Goal: Task Accomplishment & Management: Use online tool/utility

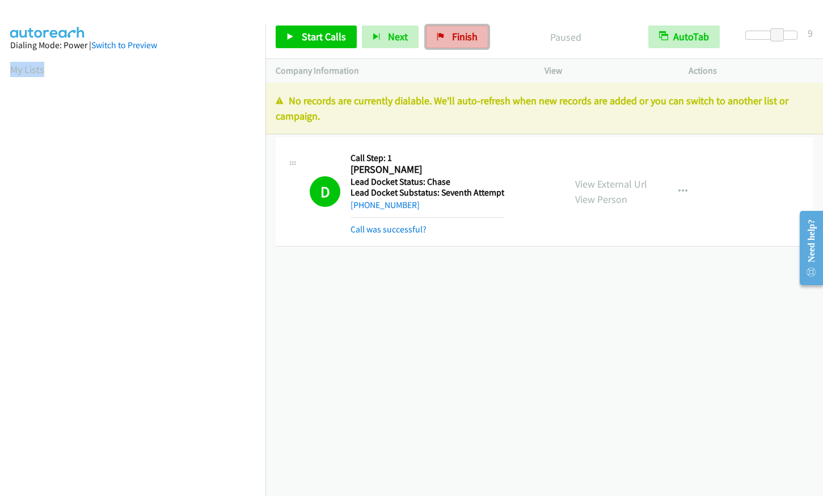
click at [454, 35] on span "Finish" at bounding box center [465, 36] width 26 height 13
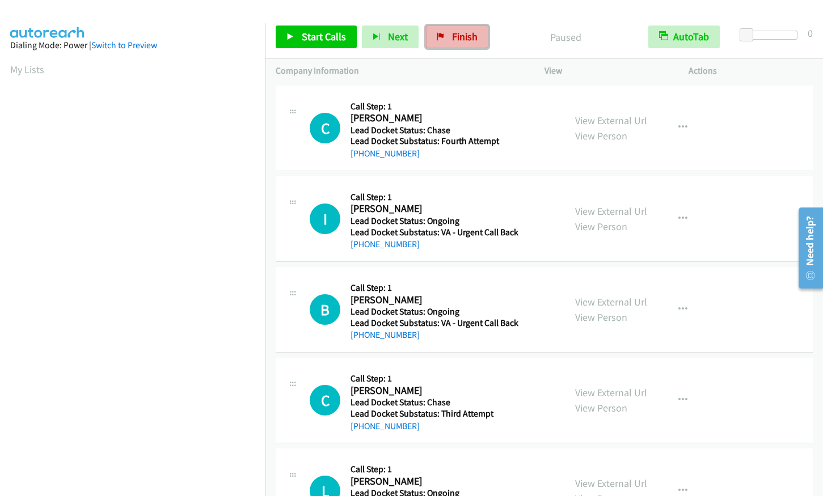
click at [438, 41] on link "Finish" at bounding box center [457, 37] width 62 height 23
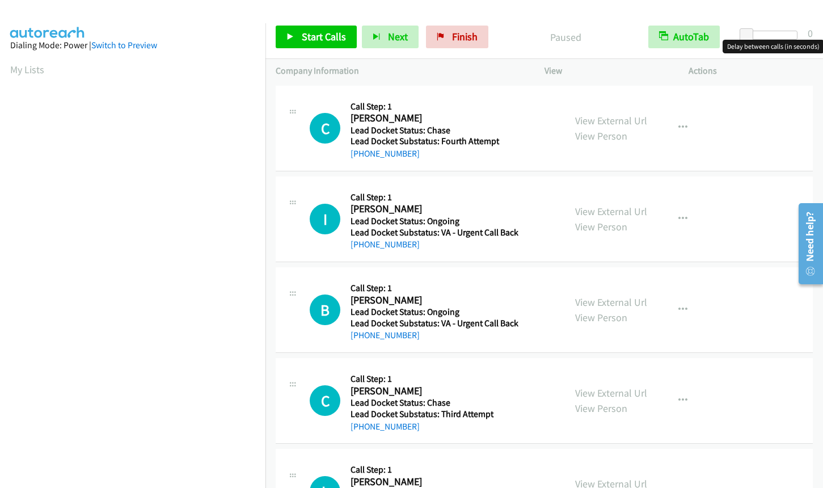
click at [779, 33] on div at bounding box center [771, 35] width 52 height 9
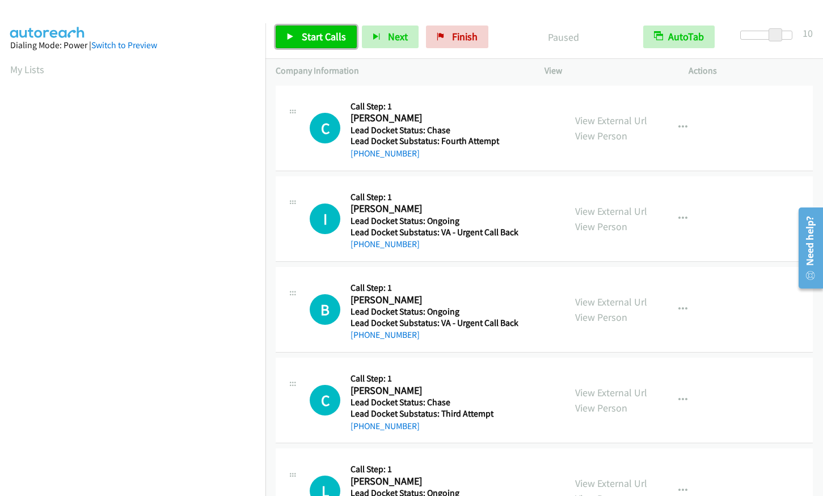
click at [322, 37] on span "Start Calls" at bounding box center [324, 36] width 44 height 13
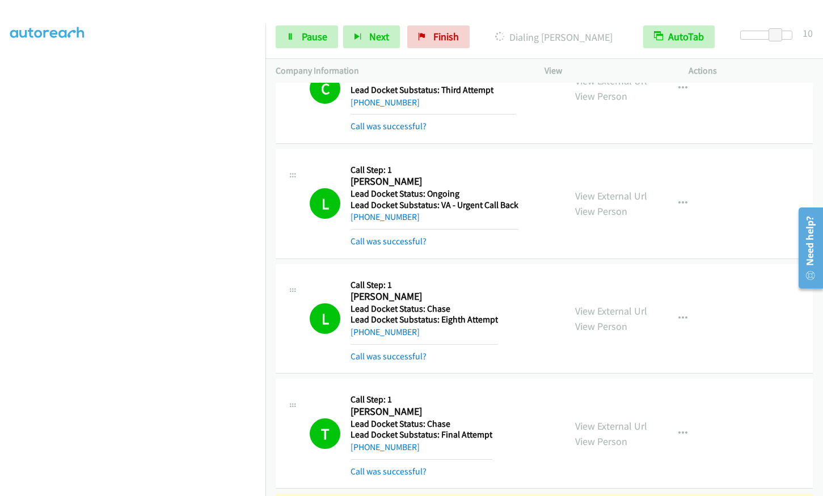
scroll to position [613, 0]
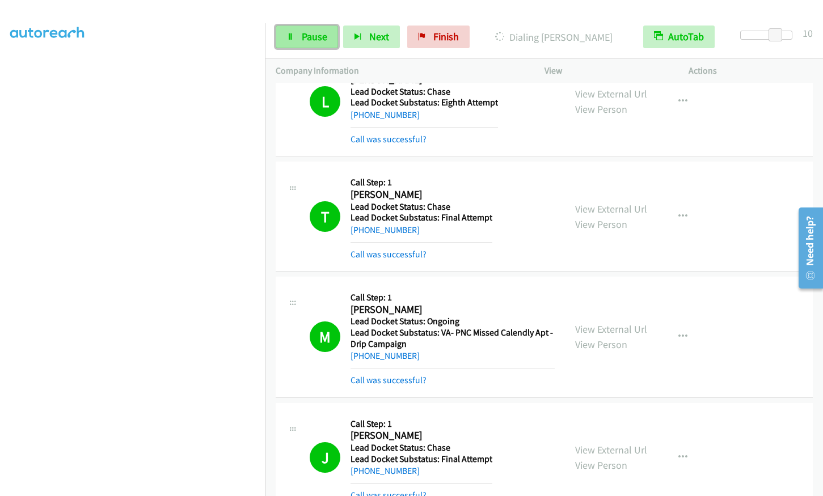
click at [303, 48] on link "Pause" at bounding box center [307, 37] width 62 height 23
click at [310, 42] on span "Start Calls" at bounding box center [324, 36] width 44 height 13
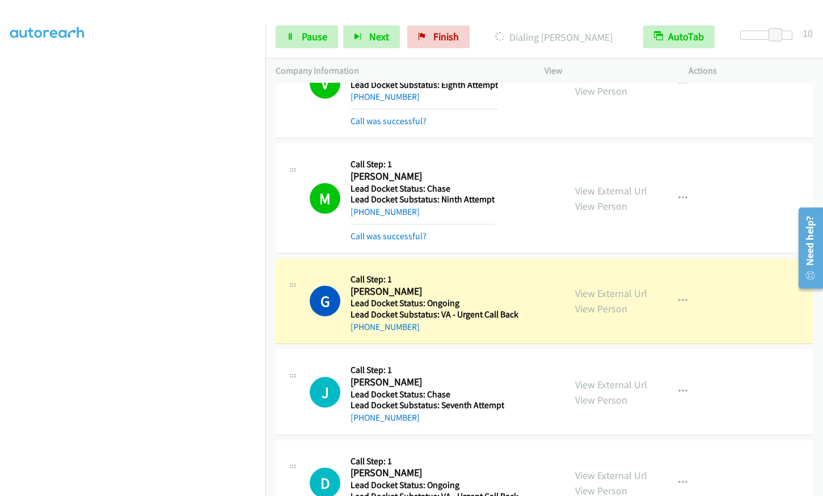
scroll to position [1514, 0]
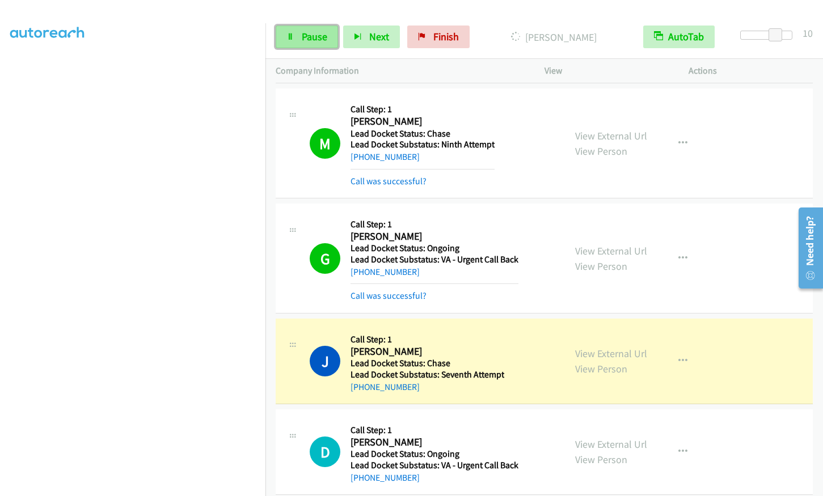
click at [291, 37] on icon at bounding box center [290, 37] width 8 height 8
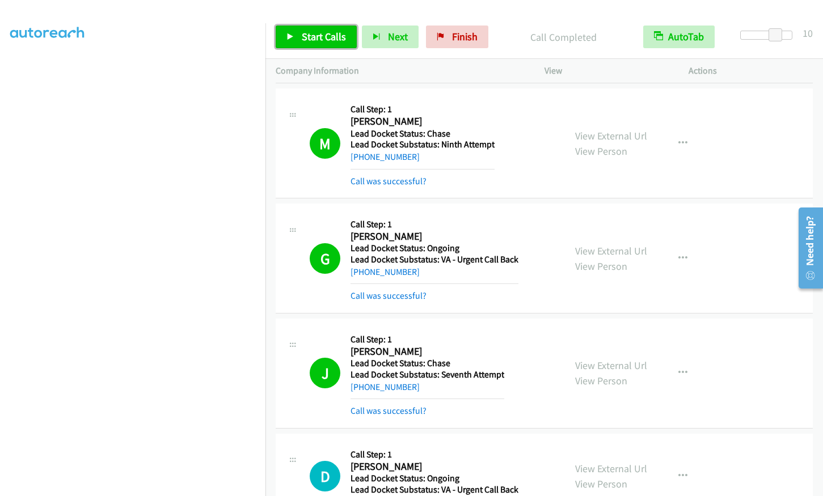
click at [310, 37] on span "Start Calls" at bounding box center [324, 36] width 44 height 13
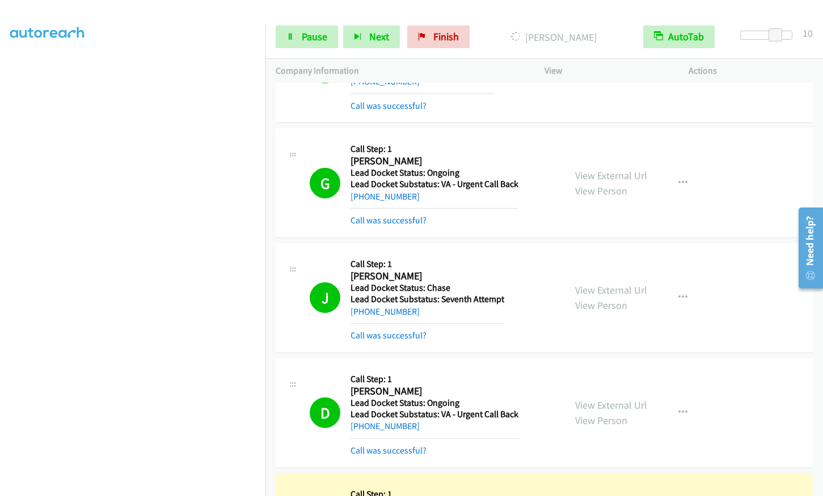
scroll to position [1740, 0]
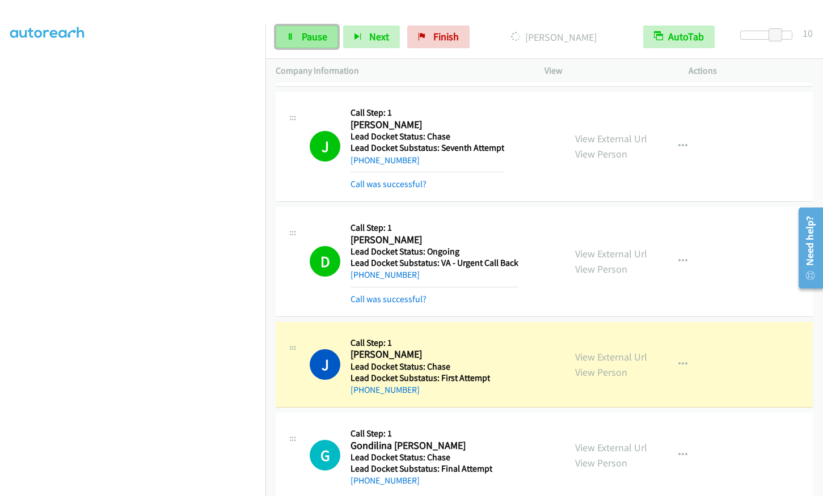
click at [302, 37] on span "Pause" at bounding box center [315, 36] width 26 height 13
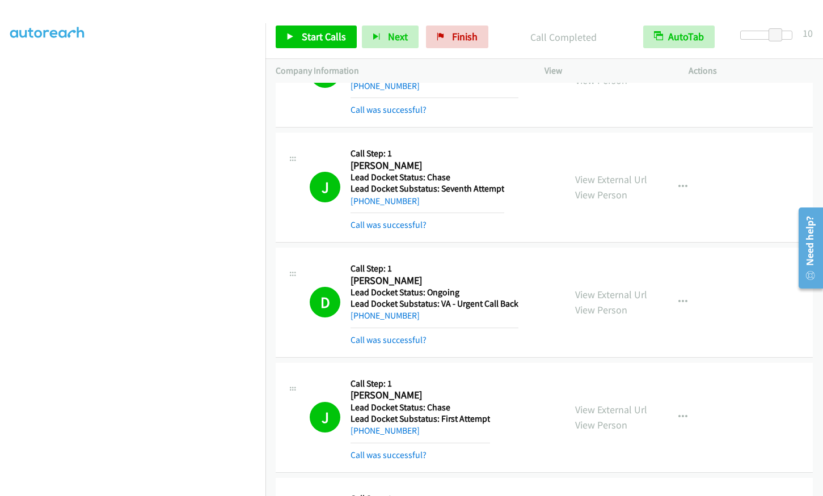
scroll to position [1701, 0]
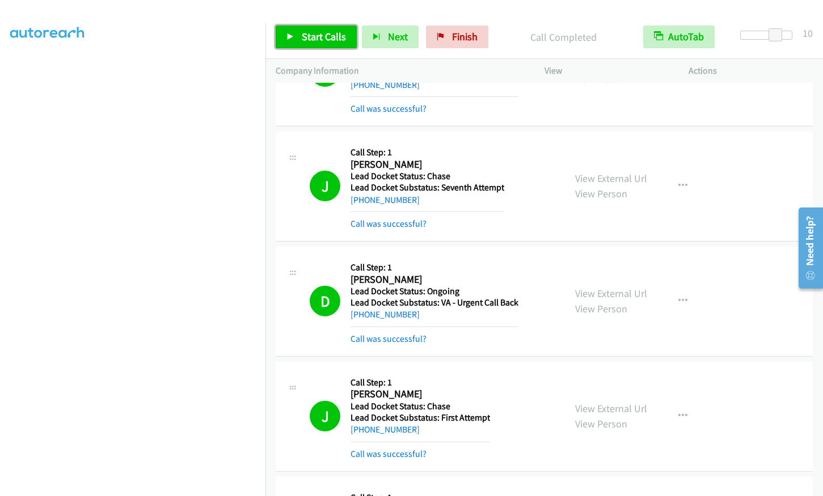
click at [297, 42] on link "Start Calls" at bounding box center [316, 37] width 81 height 23
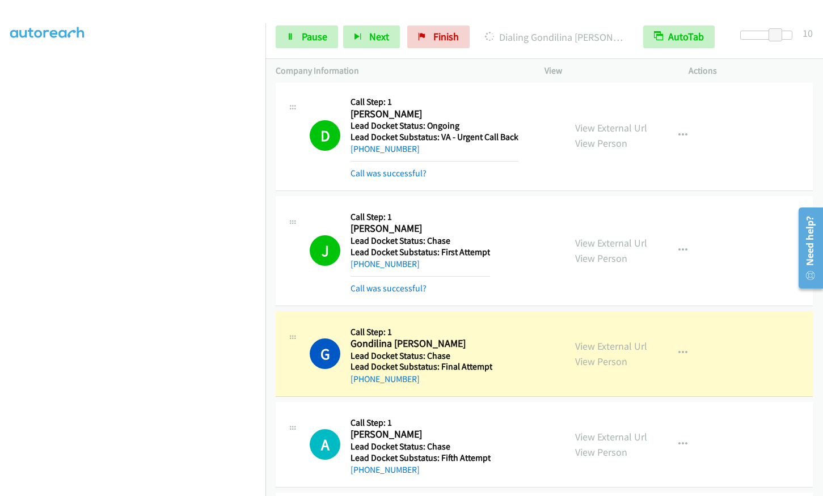
scroll to position [1871, 0]
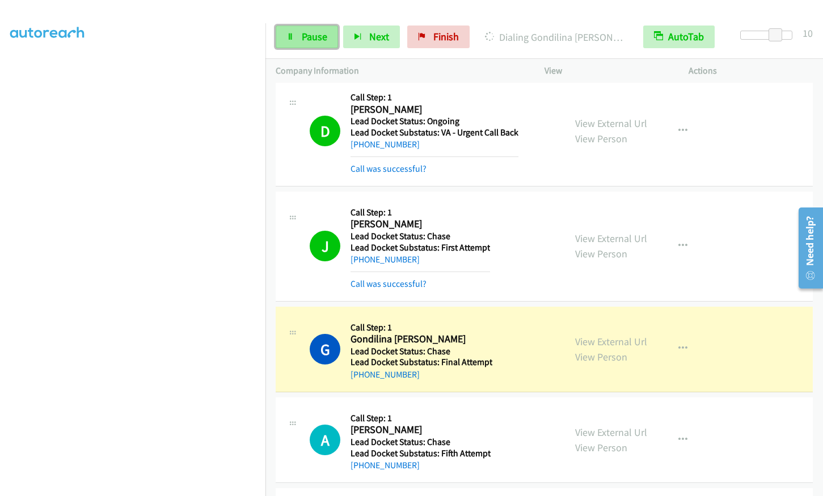
drag, startPoint x: 288, startPoint y: 29, endPoint x: 286, endPoint y: 44, distance: 14.9
click at [288, 29] on link "Pause" at bounding box center [307, 37] width 62 height 23
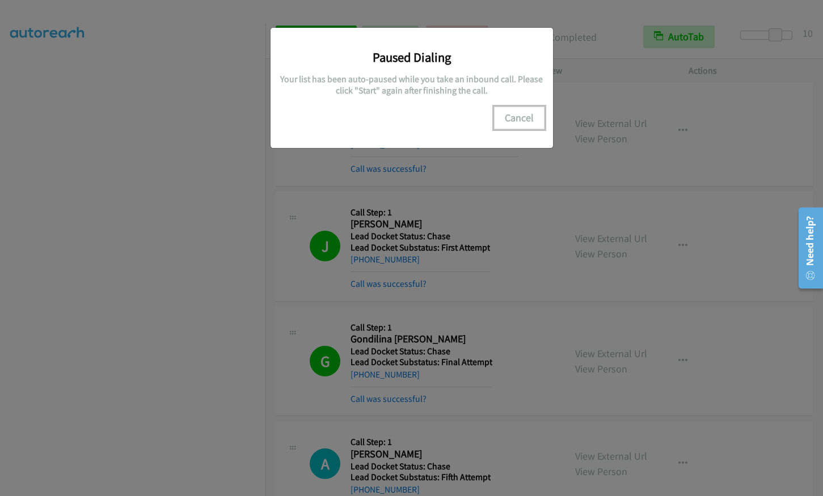
drag, startPoint x: 527, startPoint y: 115, endPoint x: 597, endPoint y: 126, distance: 71.2
click at [526, 115] on button "Cancel" at bounding box center [519, 118] width 50 height 23
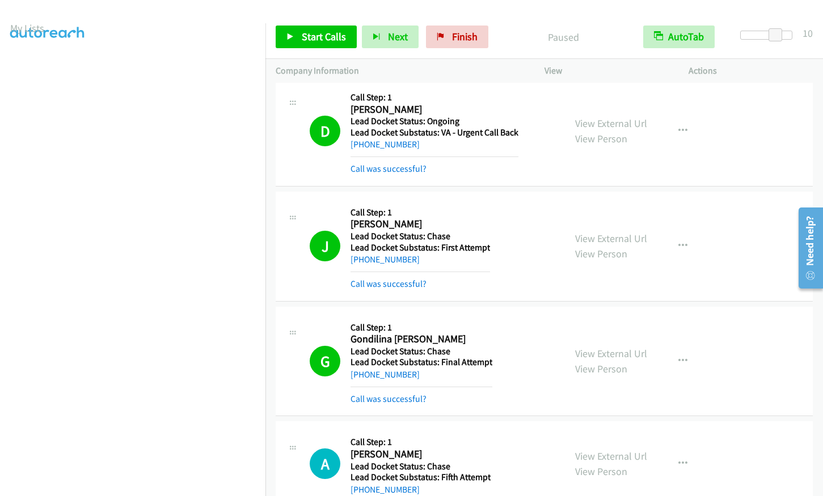
scroll to position [0, 0]
click at [293, 39] on icon at bounding box center [290, 37] width 8 height 8
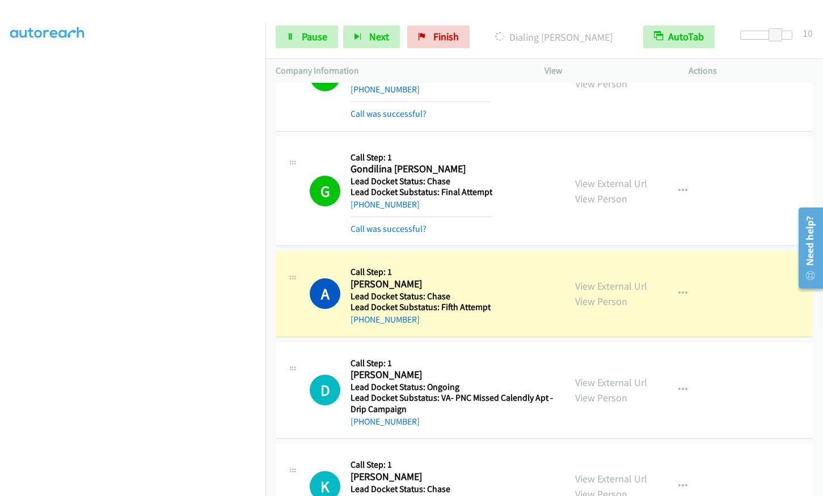
scroll to position [139, 0]
click at [302, 32] on span "Pause" at bounding box center [315, 36] width 26 height 13
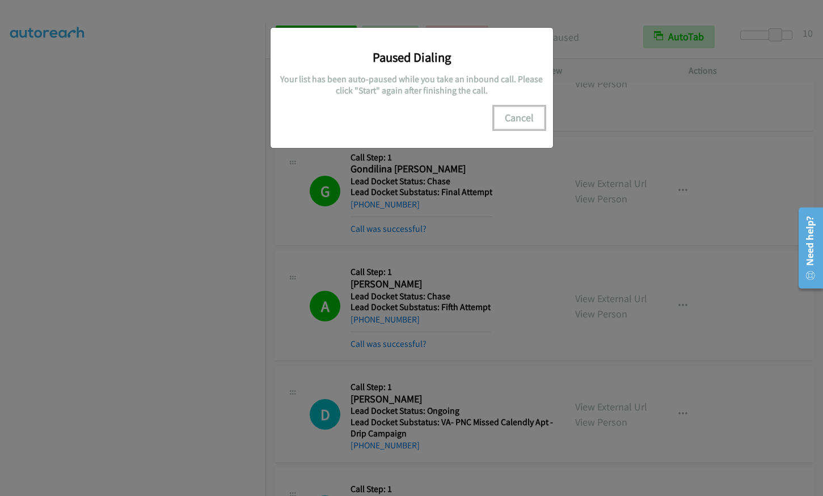
click at [523, 118] on button "Cancel" at bounding box center [519, 118] width 50 height 23
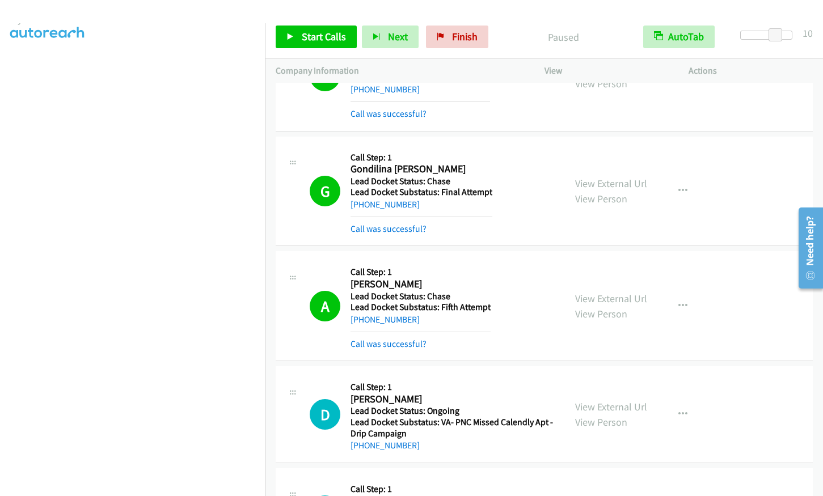
scroll to position [0, 0]
click at [316, 35] on span "Start Calls" at bounding box center [324, 36] width 44 height 13
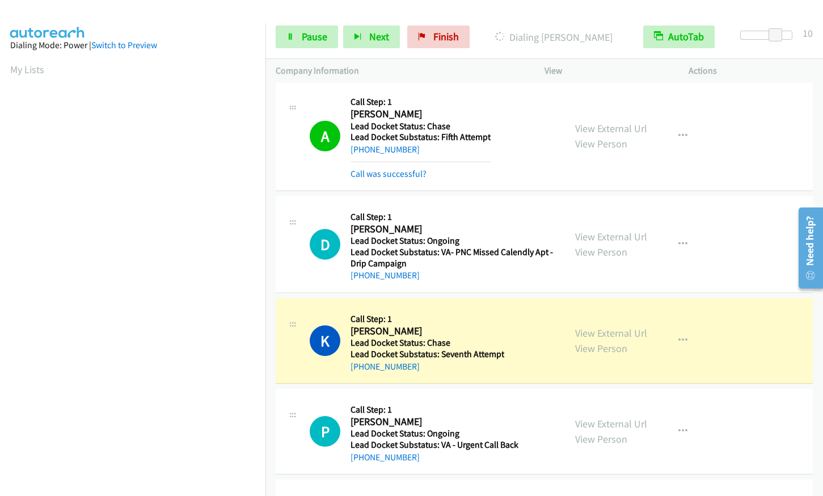
scroll to position [139, 0]
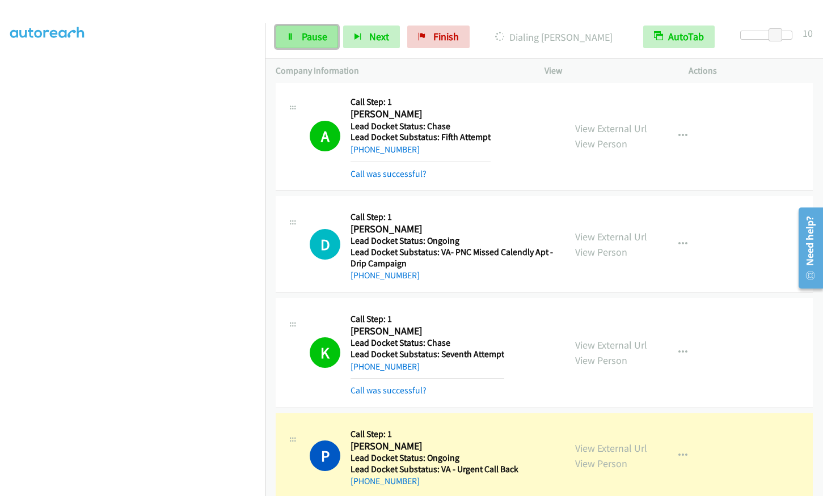
click at [295, 32] on link "Pause" at bounding box center [307, 37] width 62 height 23
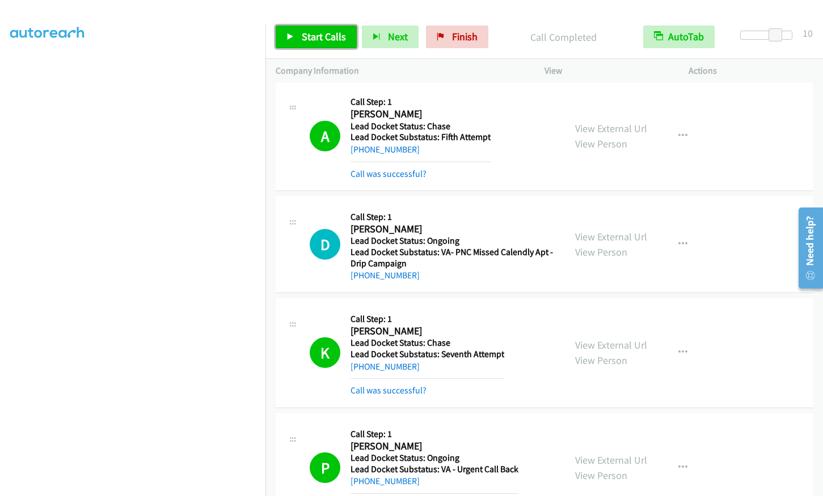
click at [303, 38] on span "Start Calls" at bounding box center [324, 36] width 44 height 13
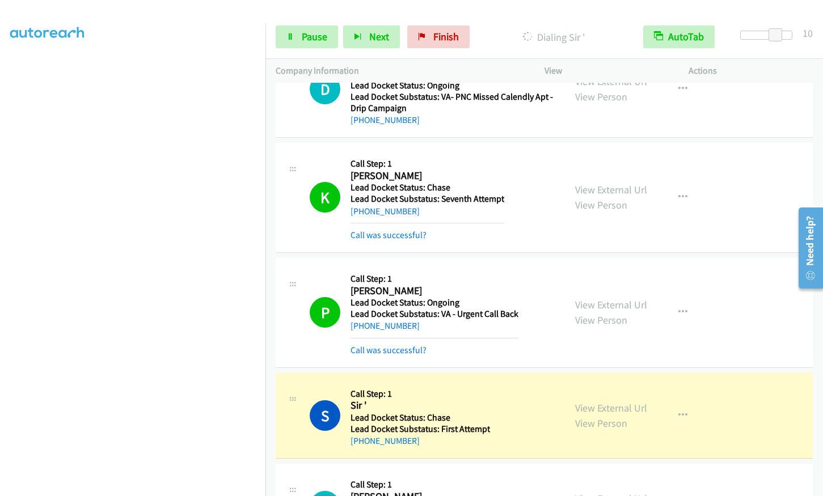
scroll to position [2436, 0]
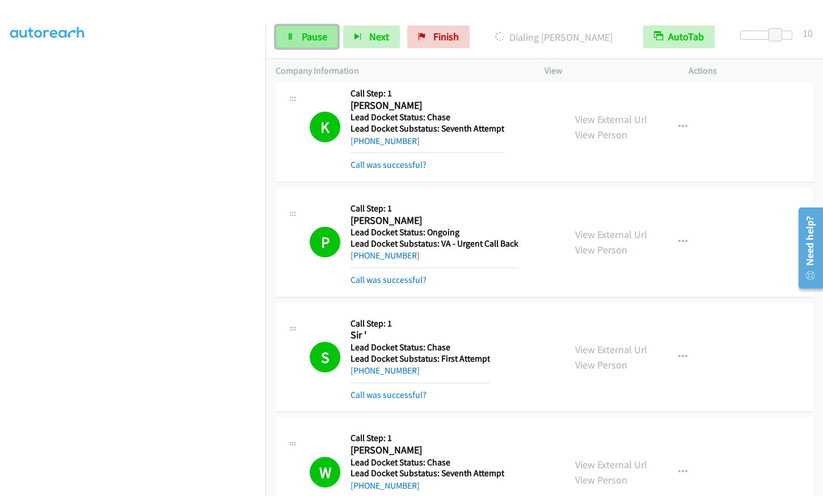
click at [305, 44] on link "Pause" at bounding box center [307, 37] width 62 height 23
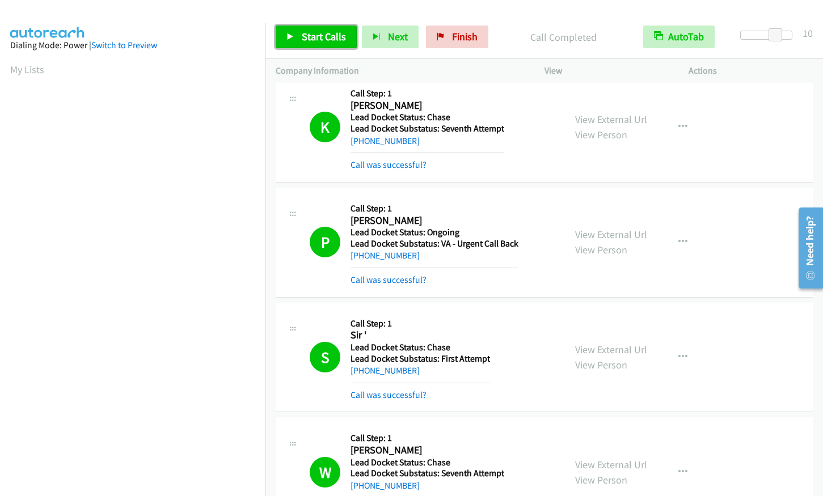
click at [326, 37] on span "Start Calls" at bounding box center [324, 36] width 44 height 13
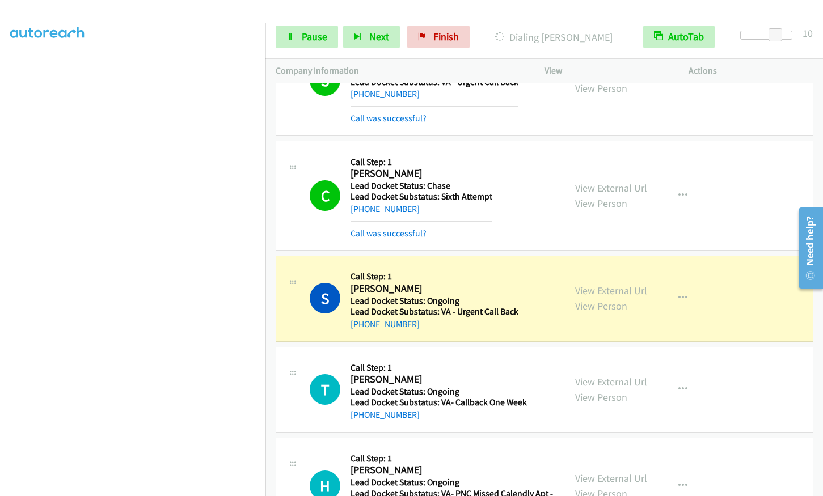
scroll to position [3076, 0]
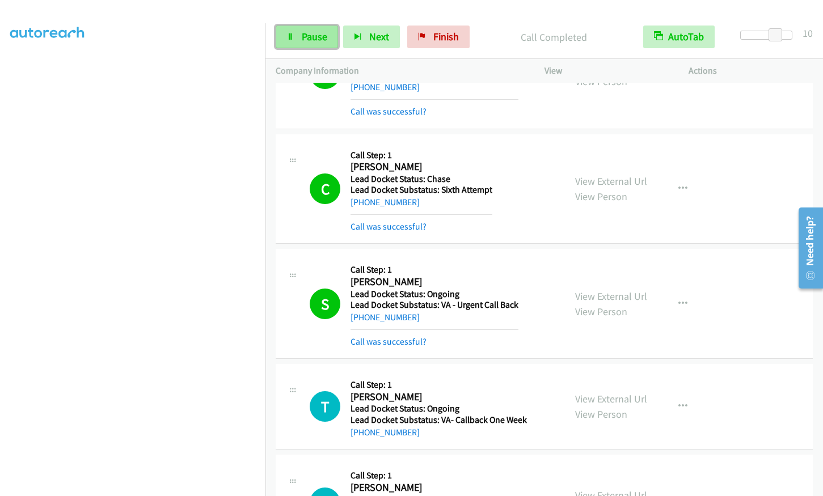
click at [307, 36] on span "Pause" at bounding box center [315, 36] width 26 height 13
click at [313, 39] on span "Start Calls" at bounding box center [324, 36] width 44 height 13
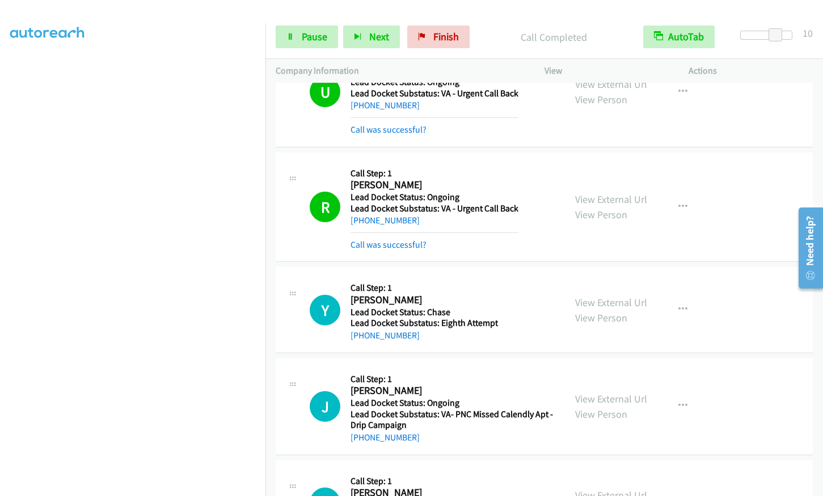
scroll to position [3951, 0]
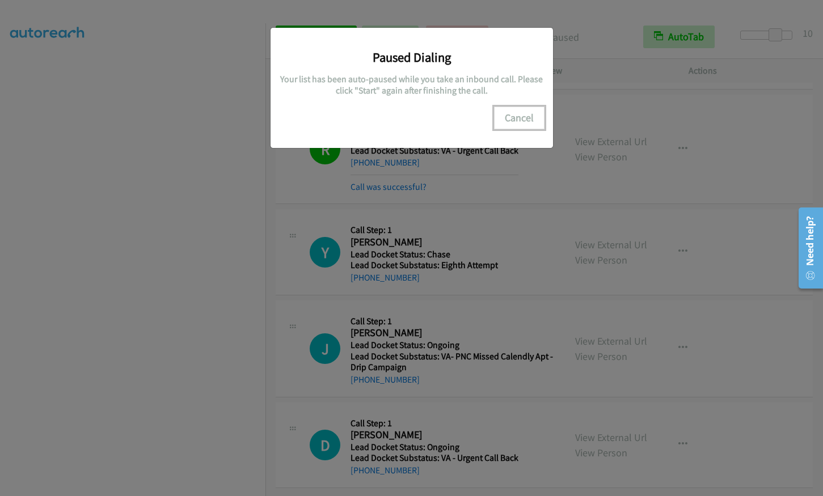
click at [516, 122] on button "Cancel" at bounding box center [519, 118] width 50 height 23
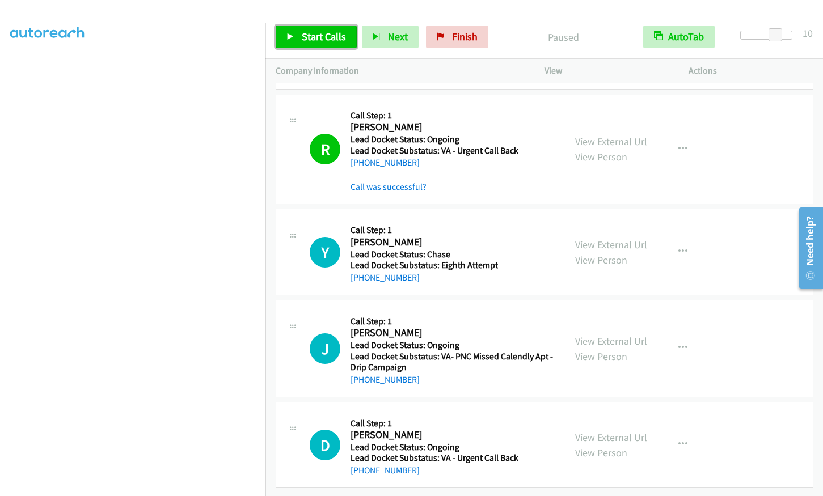
click at [323, 39] on span "Start Calls" at bounding box center [324, 36] width 44 height 13
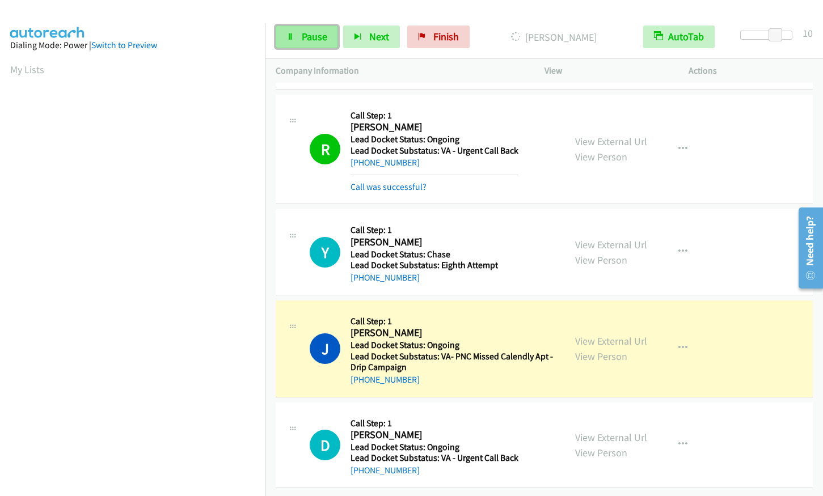
drag, startPoint x: 306, startPoint y: 33, endPoint x: 295, endPoint y: 31, distance: 10.5
click at [306, 34] on span "Pause" at bounding box center [315, 36] width 26 height 13
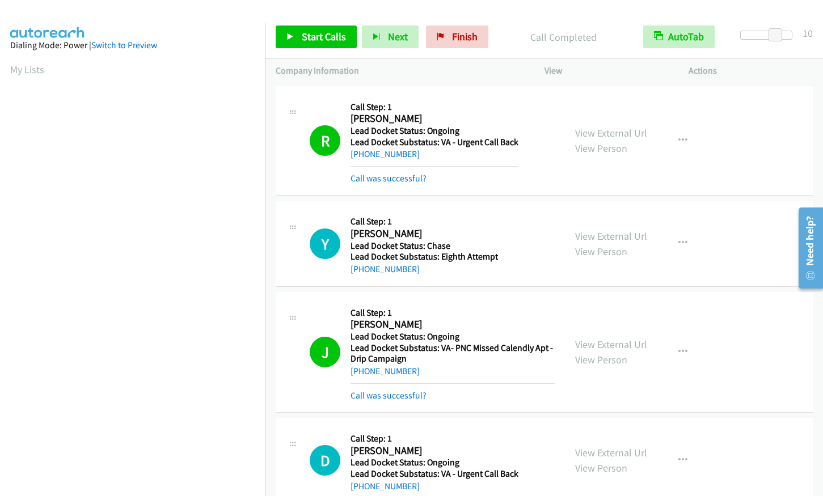
scroll to position [140, 0]
click at [312, 38] on span "Start Calls" at bounding box center [324, 36] width 44 height 13
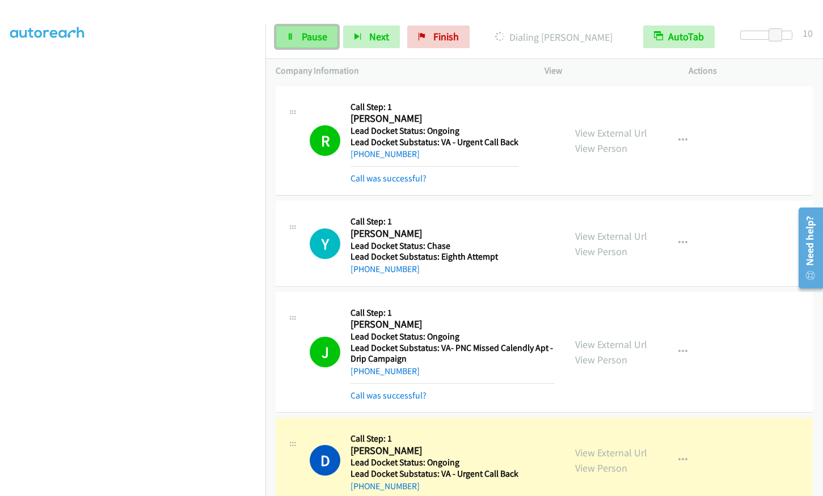
click at [295, 33] on link "Pause" at bounding box center [307, 37] width 62 height 23
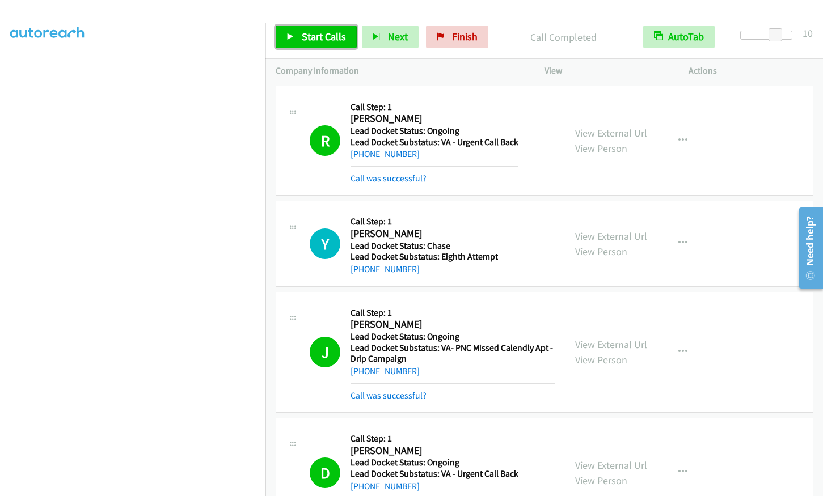
click at [335, 33] on span "Start Calls" at bounding box center [324, 36] width 44 height 13
click at [320, 44] on link "Pause" at bounding box center [307, 37] width 62 height 23
click at [318, 43] on span "Start Calls" at bounding box center [324, 36] width 44 height 13
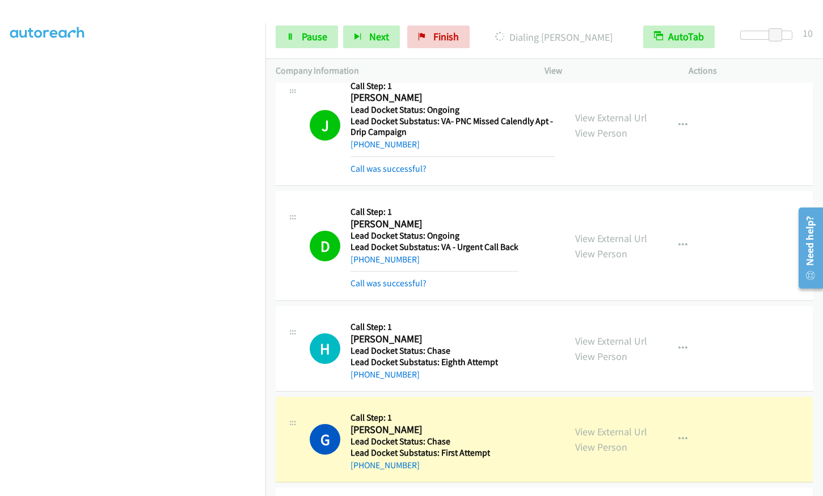
scroll to position [4235, 0]
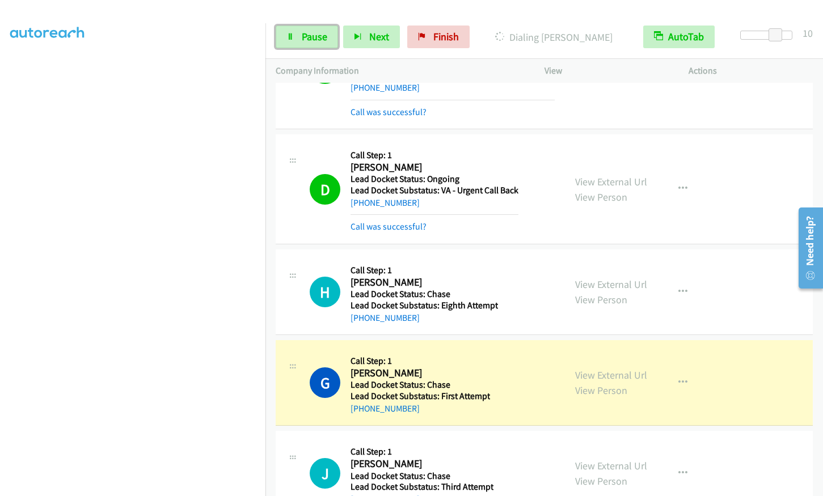
drag, startPoint x: 297, startPoint y: 29, endPoint x: 295, endPoint y: 59, distance: 30.1
click at [297, 29] on link "Pause" at bounding box center [307, 37] width 62 height 23
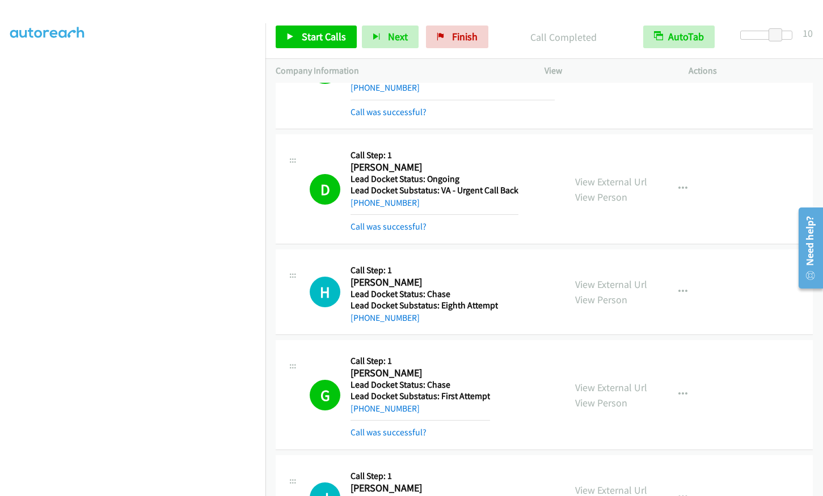
scroll to position [0, 0]
click at [313, 39] on span "Start Calls" at bounding box center [324, 36] width 44 height 13
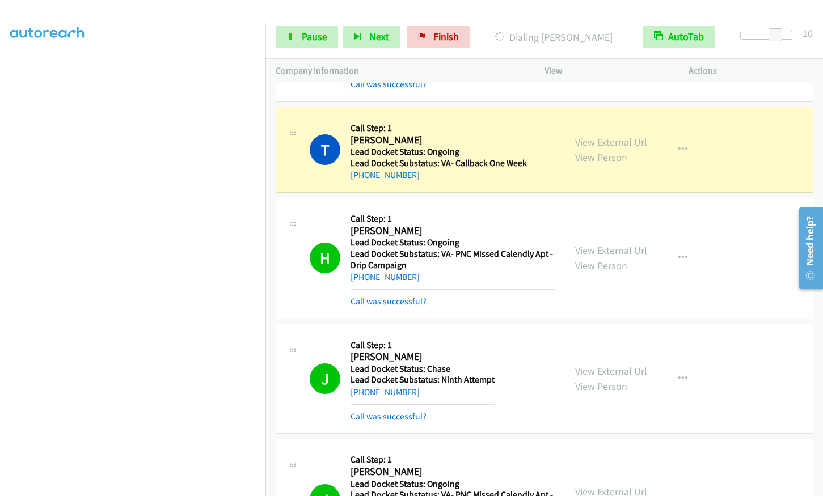
scroll to position [3356, 0]
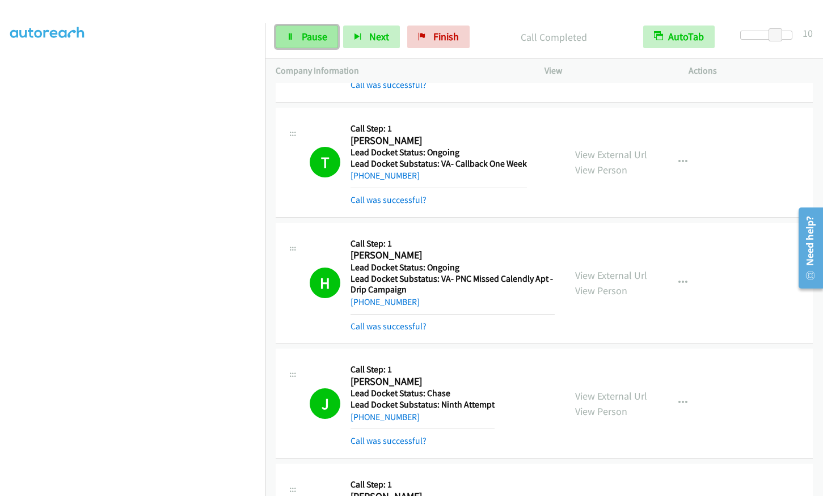
click at [306, 36] on span "Pause" at bounding box center [315, 36] width 26 height 13
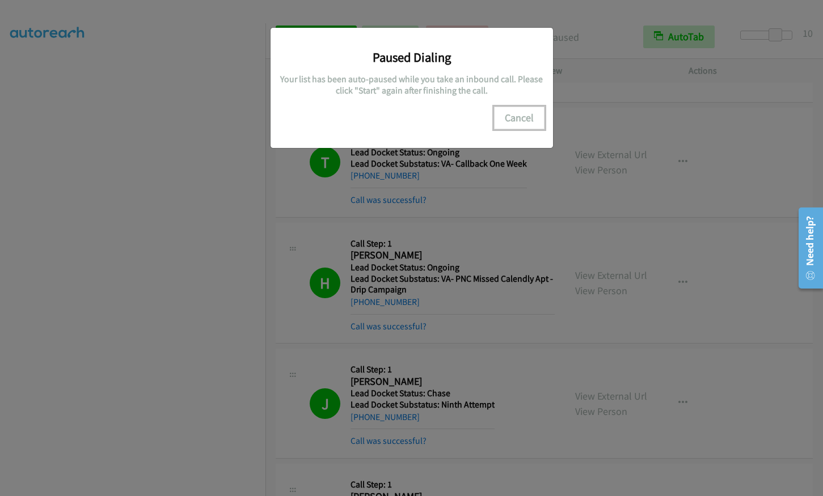
drag, startPoint x: 523, startPoint y: 113, endPoint x: 780, endPoint y: 162, distance: 261.9
click at [523, 113] on button "Cancel" at bounding box center [519, 118] width 50 height 23
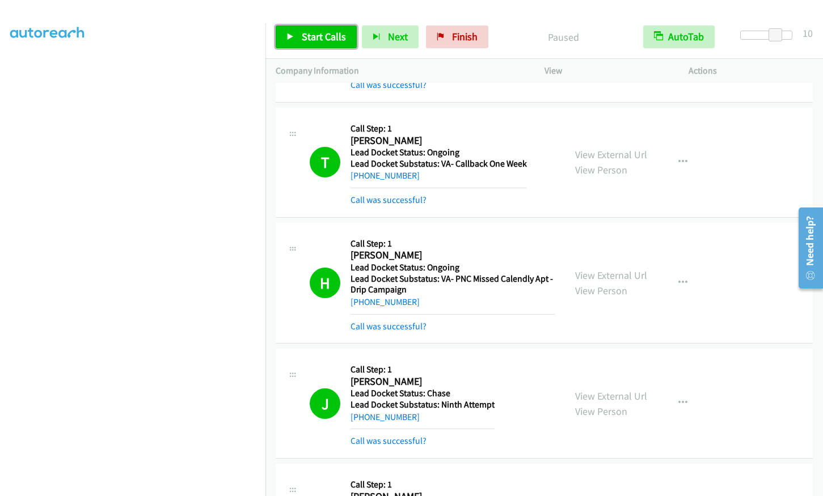
click at [308, 47] on link "Start Calls" at bounding box center [316, 37] width 81 height 23
click at [305, 44] on link "Pause" at bounding box center [307, 37] width 62 height 23
click at [328, 37] on span "Start Calls" at bounding box center [324, 36] width 44 height 13
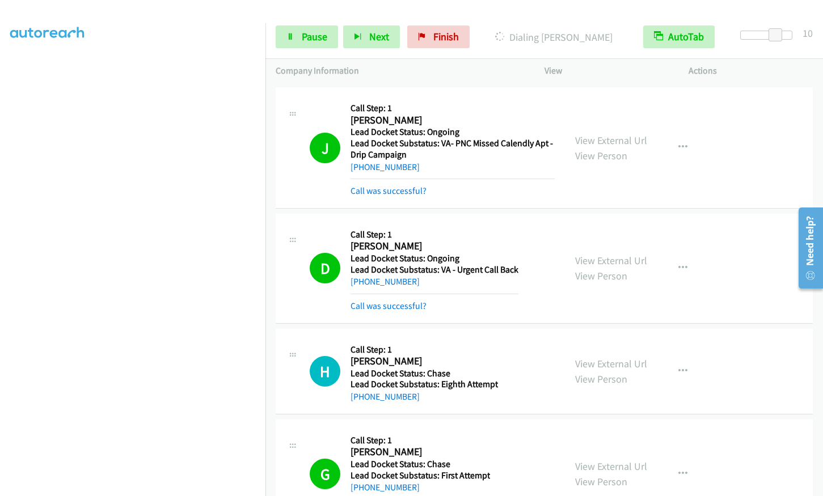
scroll to position [3839, 0]
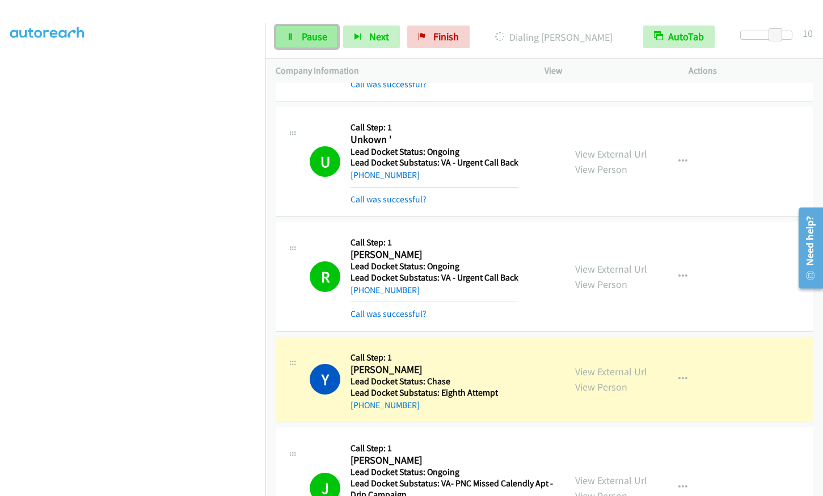
click at [298, 35] on link "Pause" at bounding box center [307, 37] width 62 height 23
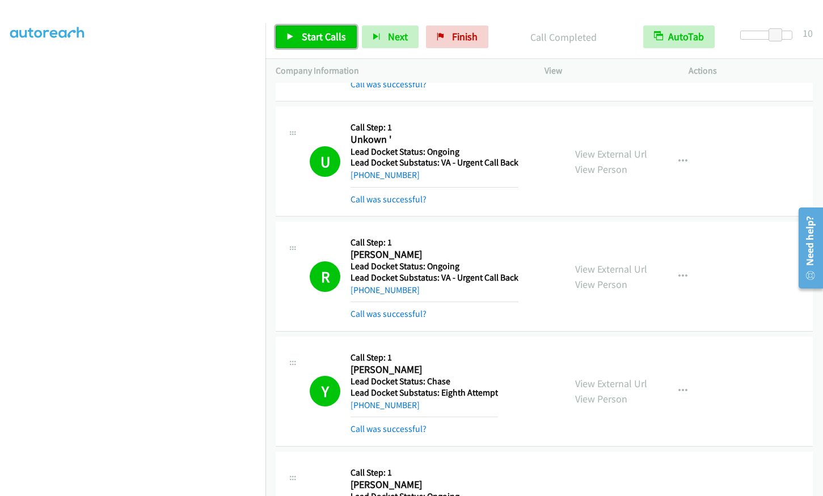
click at [320, 26] on link "Start Calls" at bounding box center [316, 37] width 81 height 23
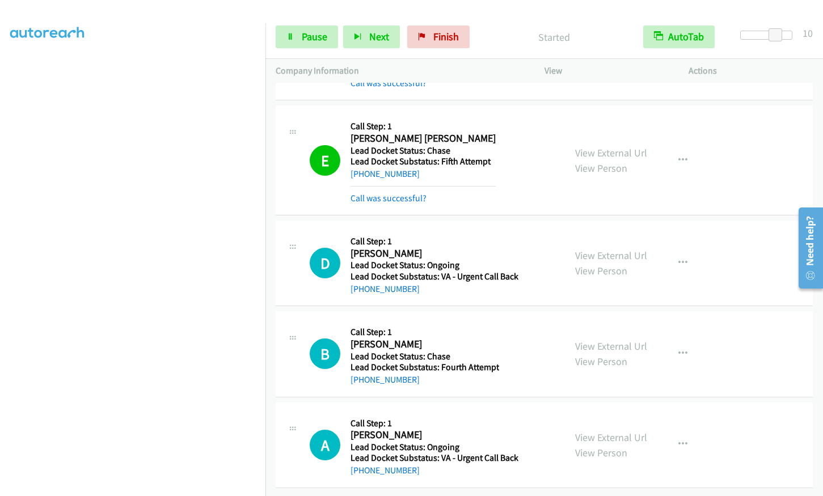
scroll to position [4997, 0]
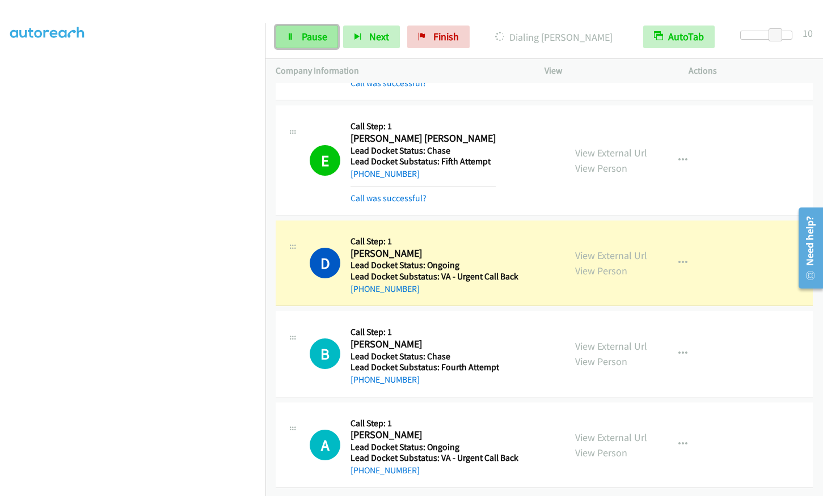
click at [302, 35] on span "Pause" at bounding box center [315, 36] width 26 height 13
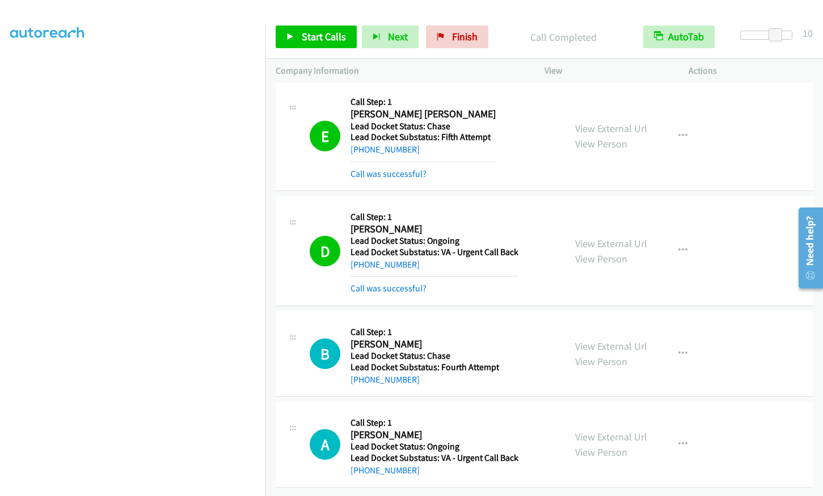
scroll to position [5021, 0]
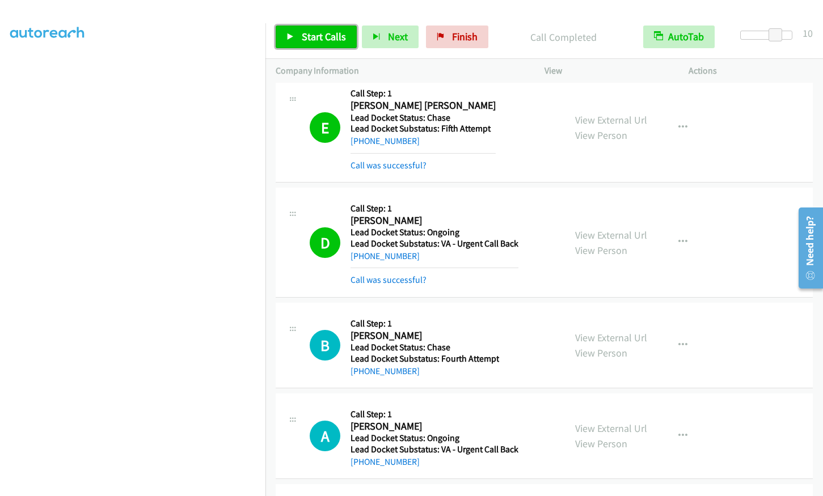
click at [302, 37] on span "Start Calls" at bounding box center [324, 36] width 44 height 13
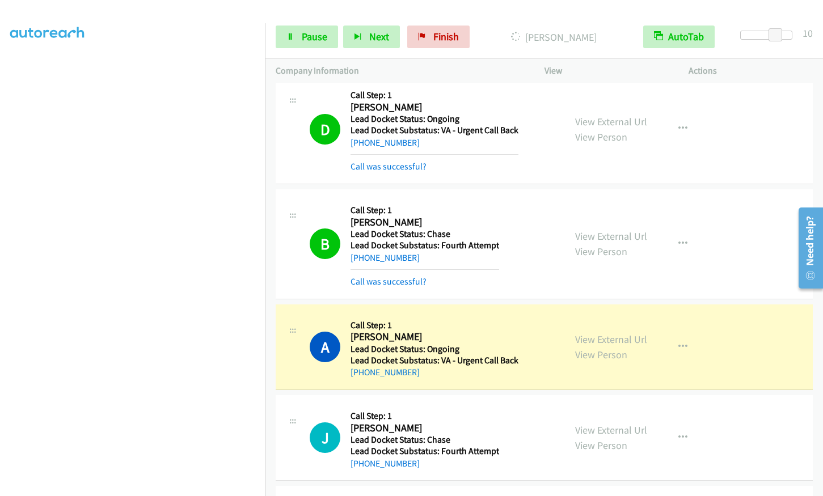
scroll to position [139, 0]
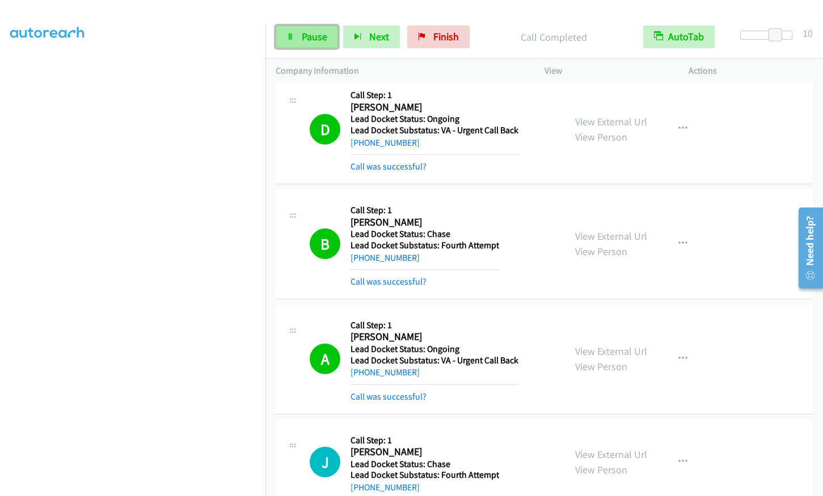
click at [304, 43] on span "Pause" at bounding box center [315, 36] width 26 height 13
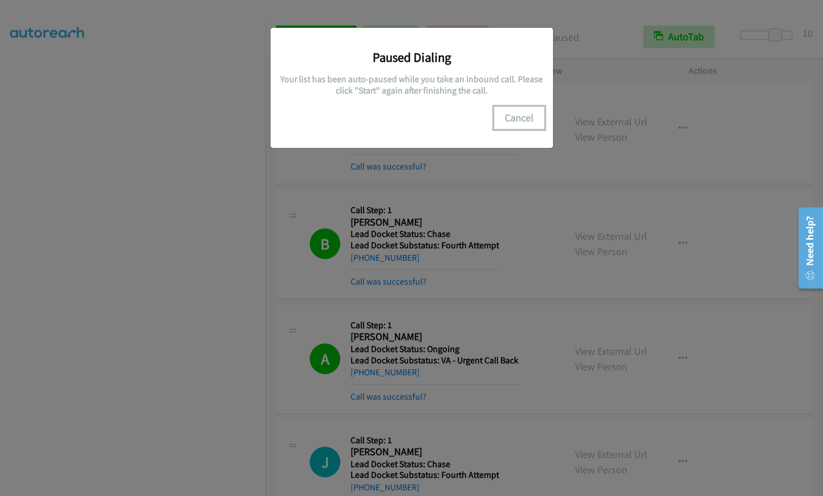
click at [513, 116] on button "Cancel" at bounding box center [519, 118] width 50 height 23
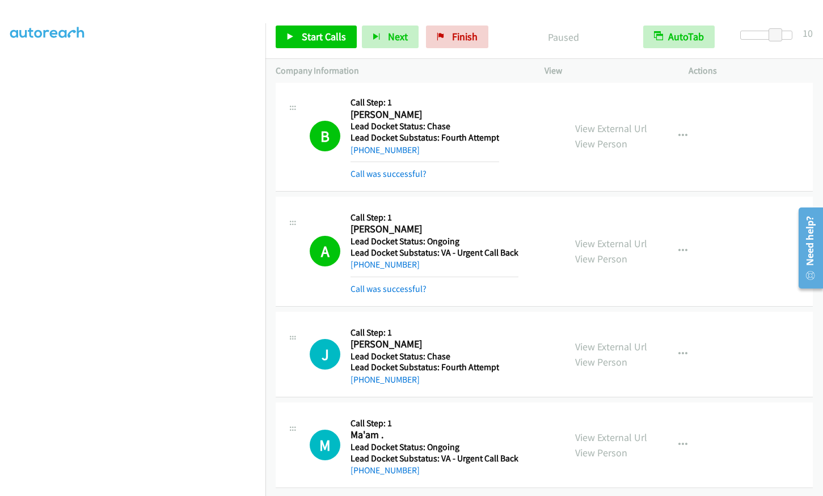
scroll to position [0, 0]
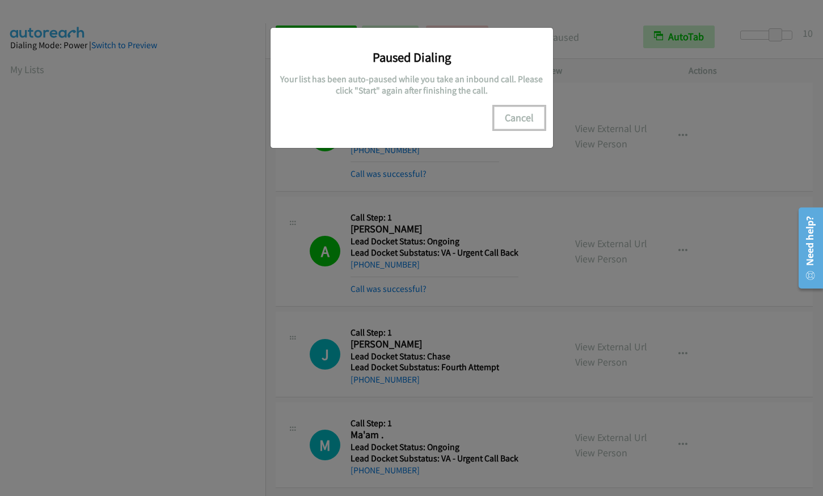
click at [518, 116] on button "Cancel" at bounding box center [519, 118] width 50 height 23
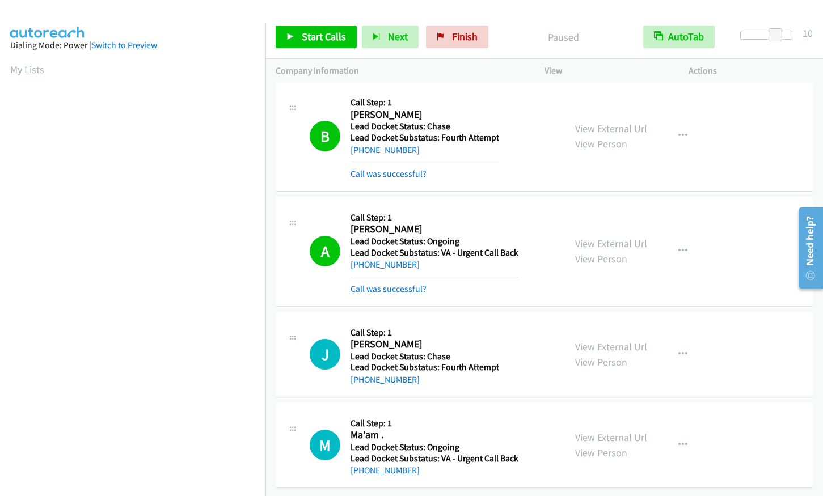
scroll to position [139, 0]
click at [312, 47] on link "Start Calls" at bounding box center [316, 37] width 81 height 23
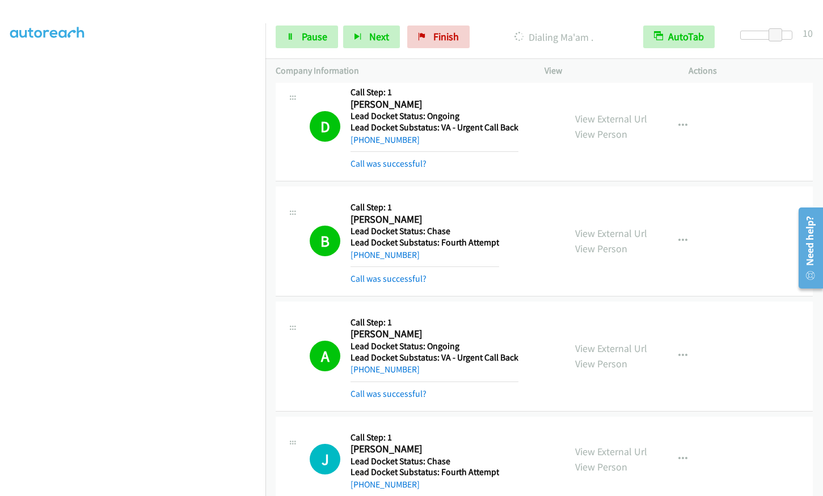
scroll to position [5251, 0]
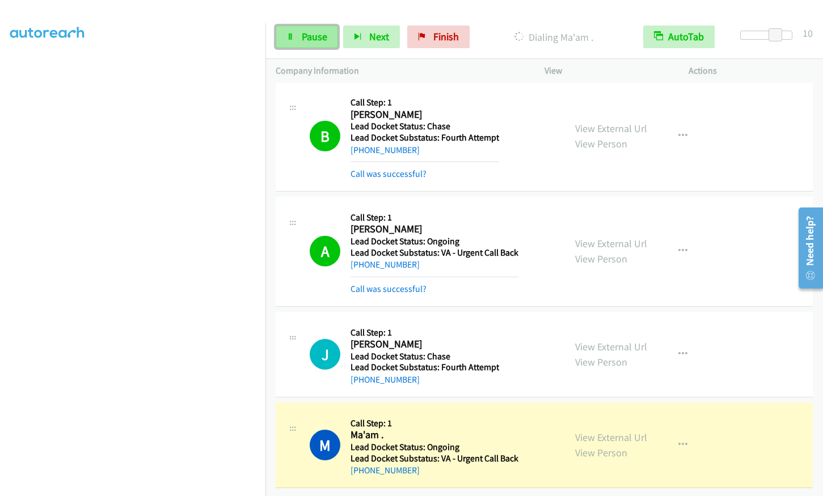
click at [306, 41] on span "Pause" at bounding box center [315, 36] width 26 height 13
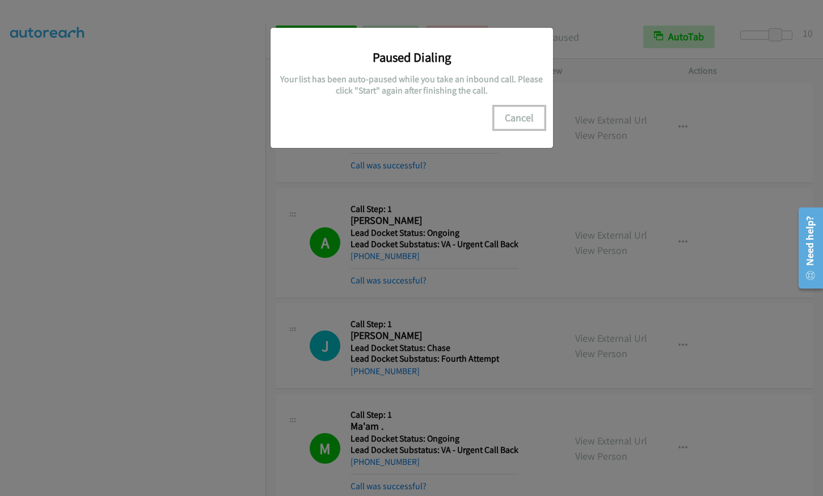
click at [524, 117] on button "Cancel" at bounding box center [519, 118] width 50 height 23
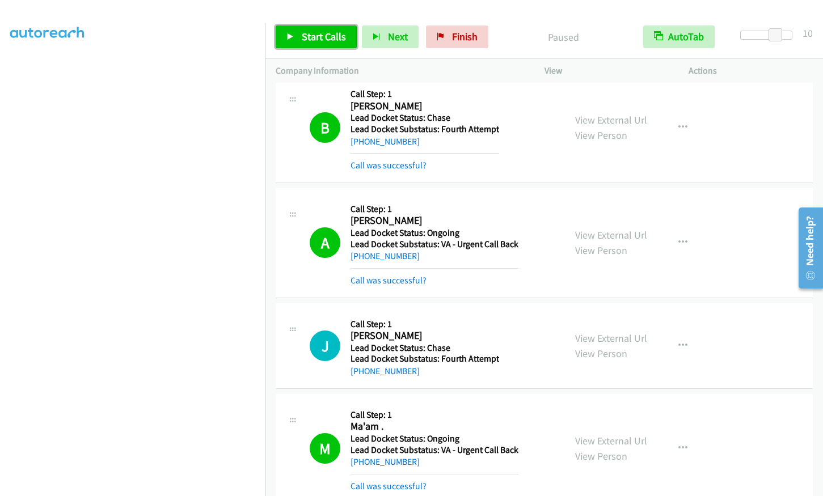
click at [291, 33] on icon at bounding box center [290, 37] width 8 height 8
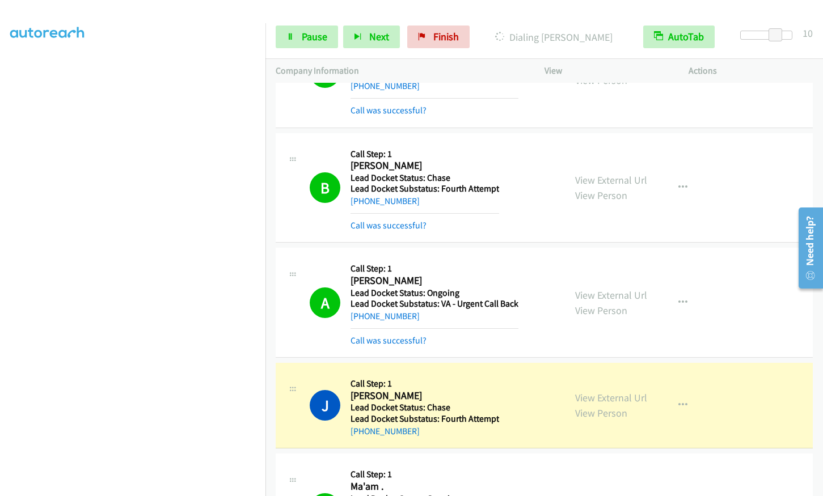
scroll to position [5300, 0]
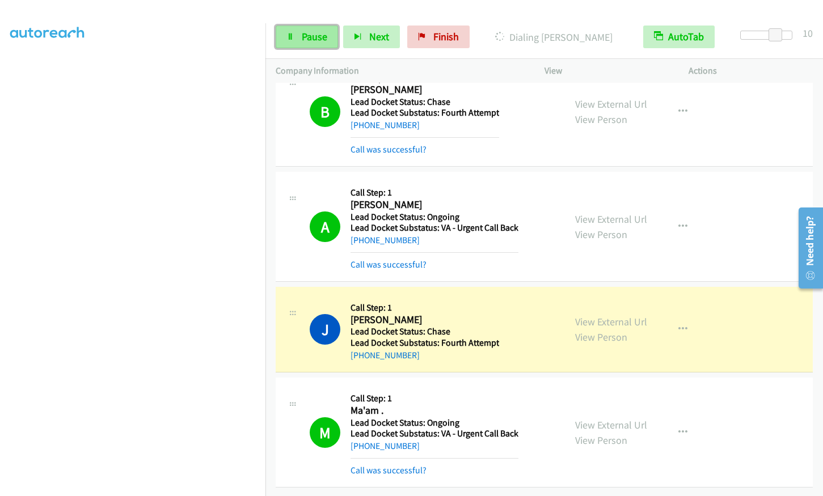
click at [296, 41] on link "Pause" at bounding box center [307, 37] width 62 height 23
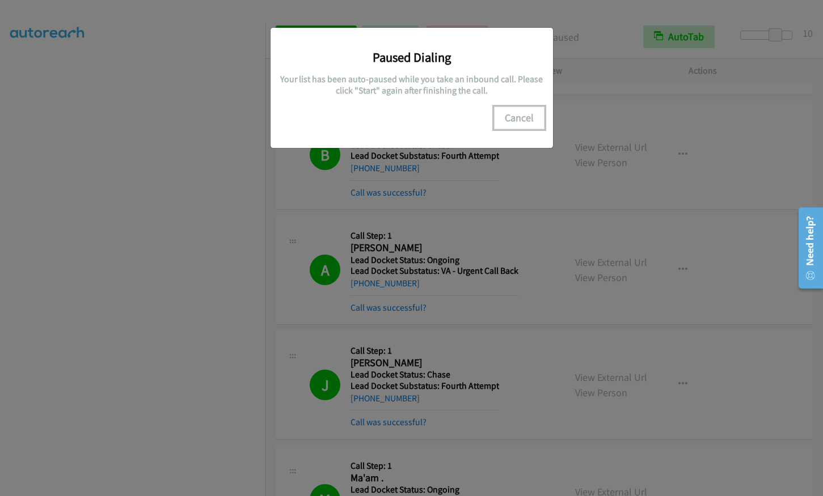
click at [530, 116] on button "Cancel" at bounding box center [519, 118] width 50 height 23
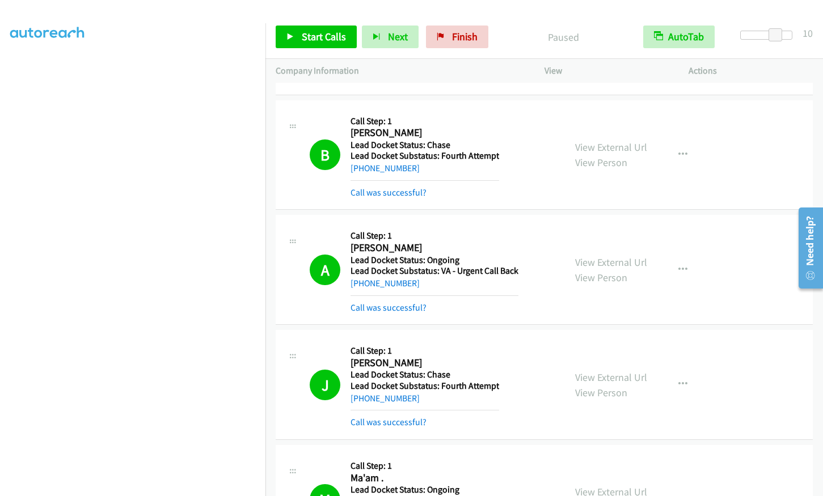
scroll to position [139, 0]
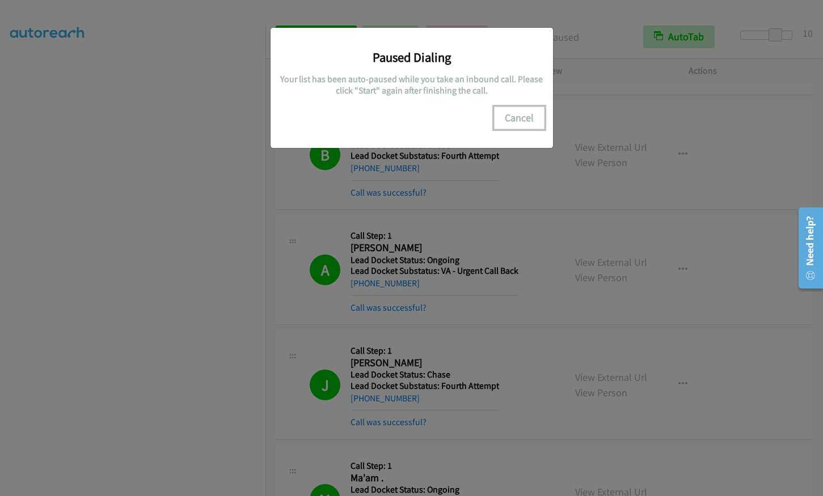
click at [516, 121] on button "Cancel" at bounding box center [519, 118] width 50 height 23
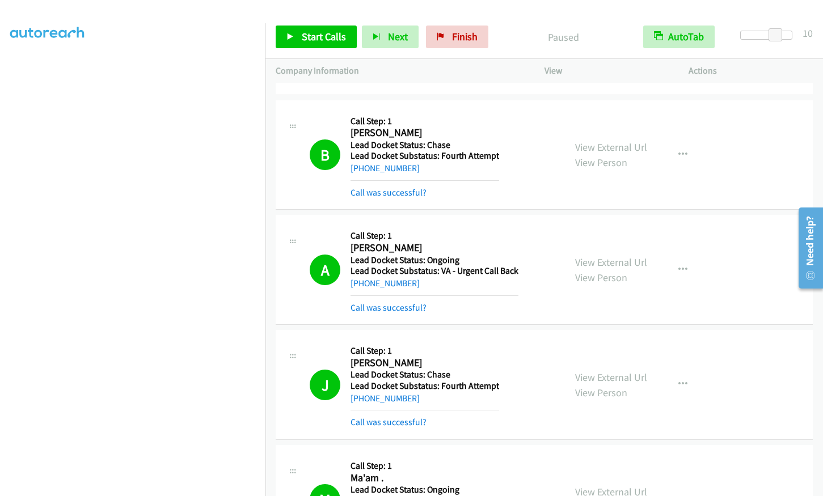
scroll to position [0, 0]
click at [324, 35] on span "Start Calls" at bounding box center [324, 36] width 44 height 13
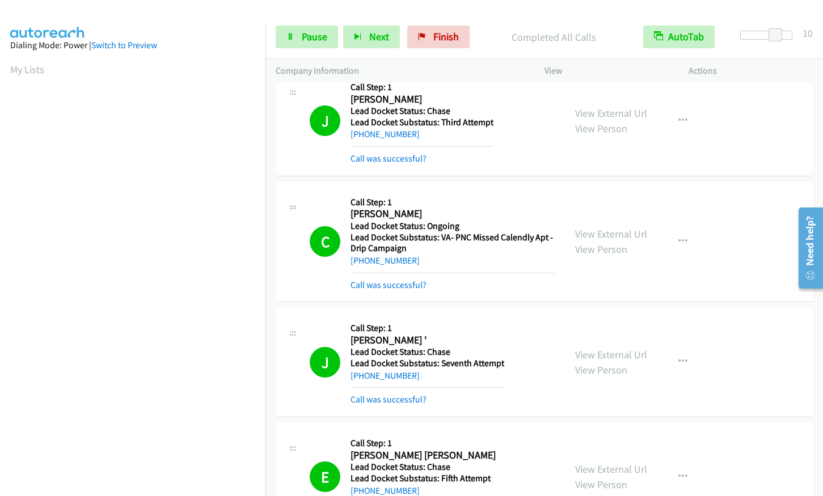
scroll to position [4922, 0]
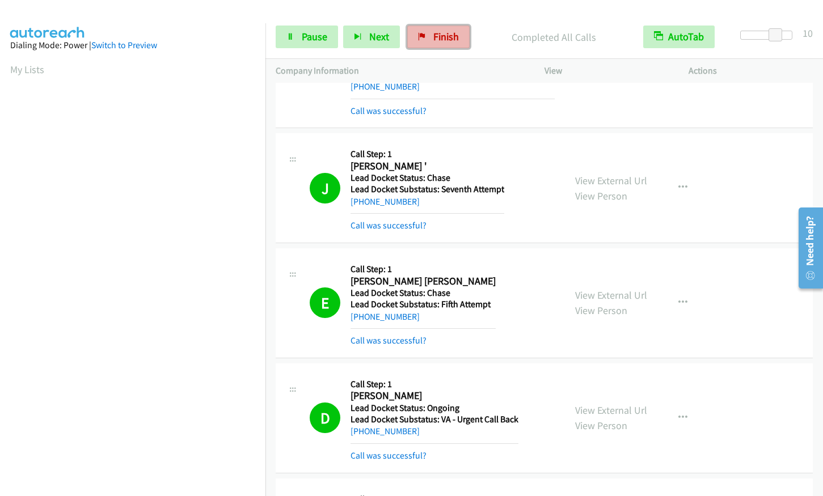
click at [457, 37] on link "Finish" at bounding box center [438, 37] width 62 height 23
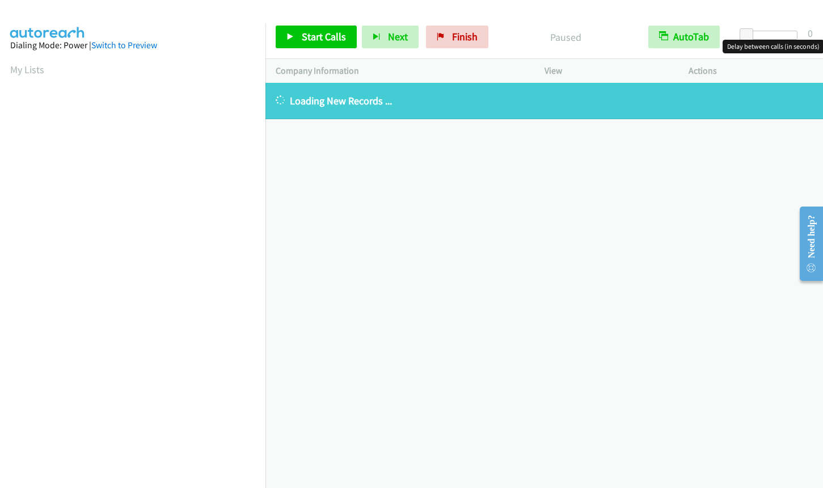
click at [771, 32] on div at bounding box center [771, 35] width 52 height 9
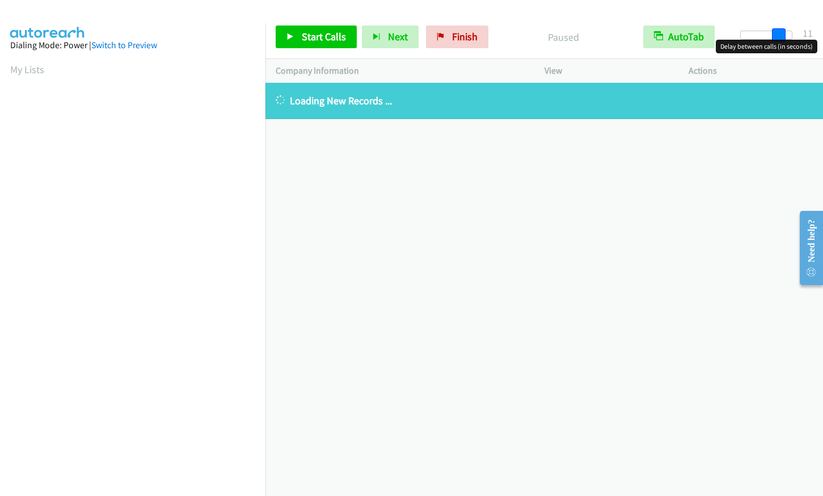
click at [782, 37] on div at bounding box center [766, 35] width 52 height 9
click at [772, 38] on span at bounding box center [779, 35] width 14 height 14
click at [772, 36] on span at bounding box center [775, 35] width 14 height 14
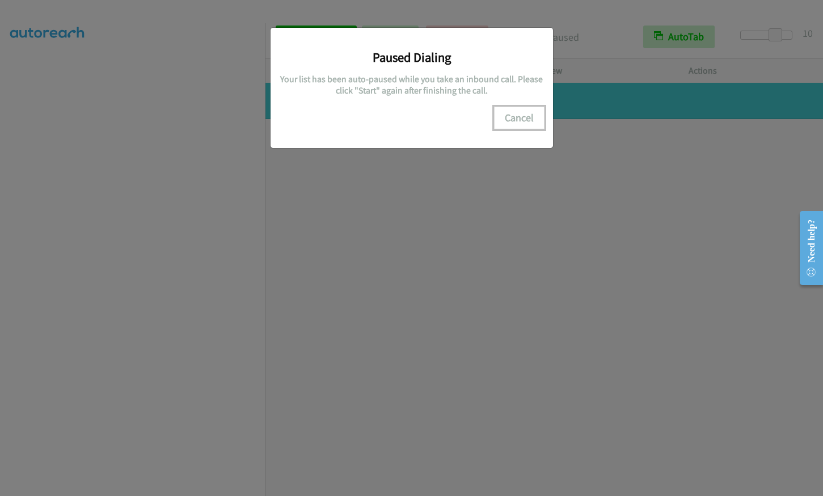
click at [507, 119] on button "Cancel" at bounding box center [519, 118] width 50 height 23
